Goal: Information Seeking & Learning: Compare options

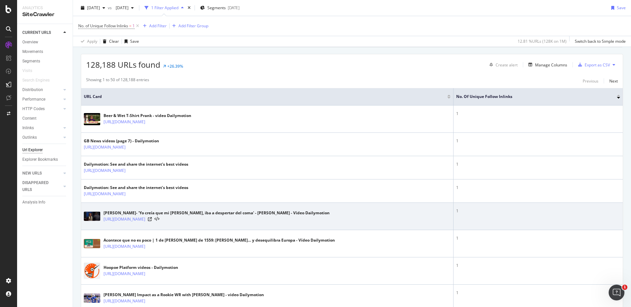
scroll to position [110, 0]
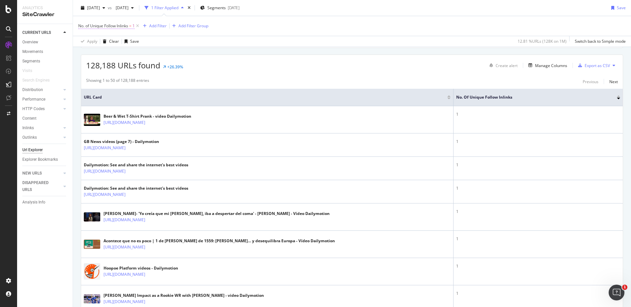
click at [105, 26] on span "No. of Unique Follow Inlinks" at bounding box center [103, 26] width 50 height 6
click at [35, 248] on div "CURRENT URLS Overview Movements Segments Visits Search Engines Distribution Top…" at bounding box center [45, 165] width 56 height 283
click at [38, 42] on link "Overview" at bounding box center [45, 42] width 46 height 7
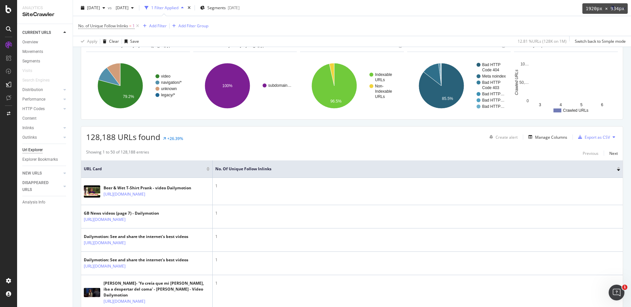
scroll to position [48, 0]
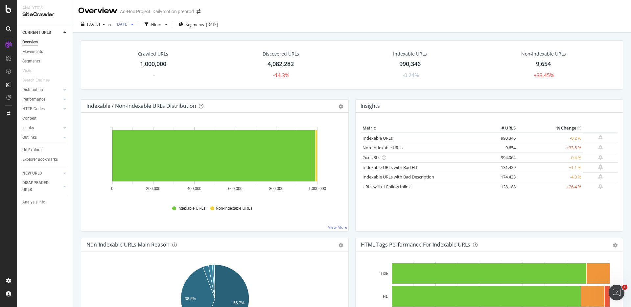
click at [129, 24] on span "[DATE]" at bounding box center [120, 24] width 15 height 6
click at [159, 38] on div "[DATE]" at bounding box center [145, 38] width 35 height 6
